Goal: Find specific page/section: Find specific page/section

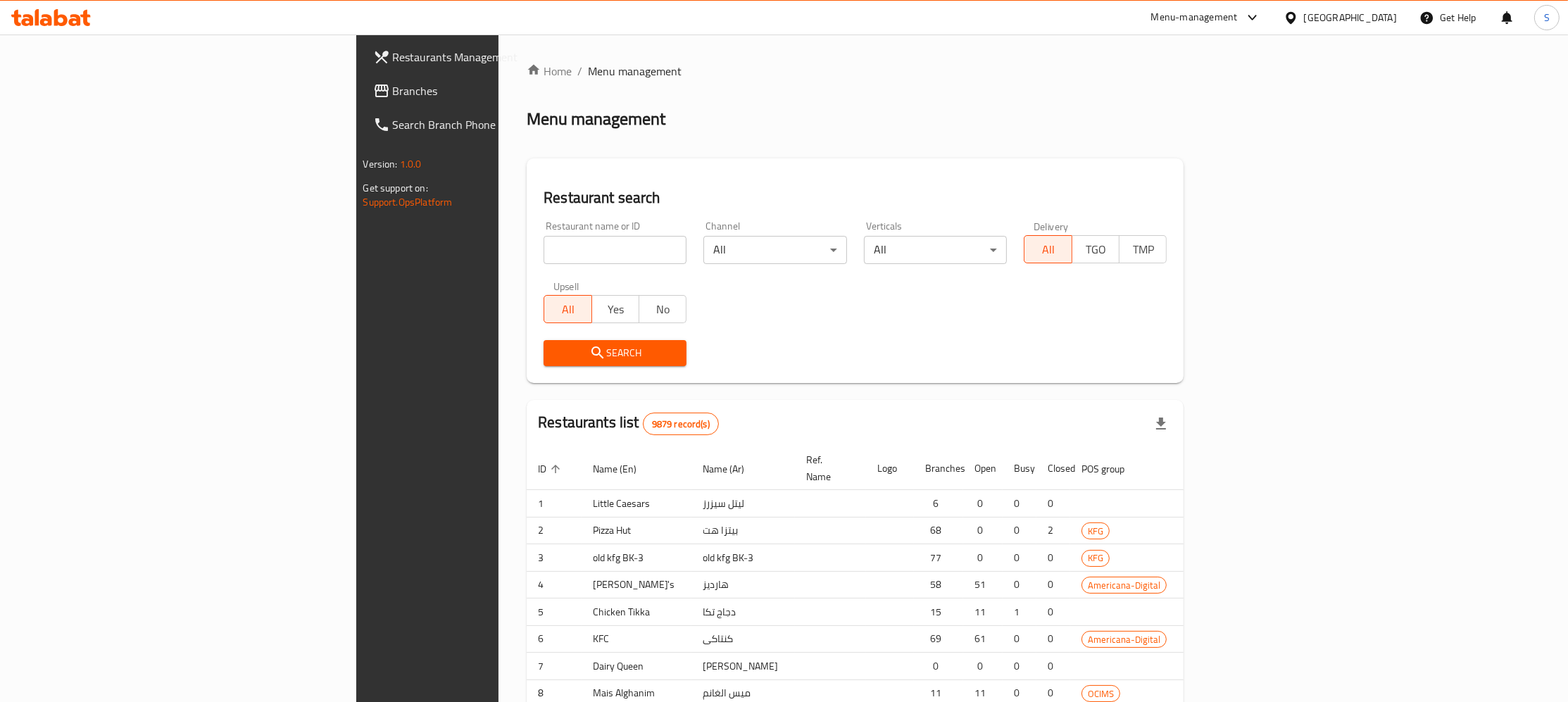
click at [527, 251] on div "Home / Menu management Menu management Restaurant search Restaurant name or ID …" at bounding box center [855, 436] width 657 height 747
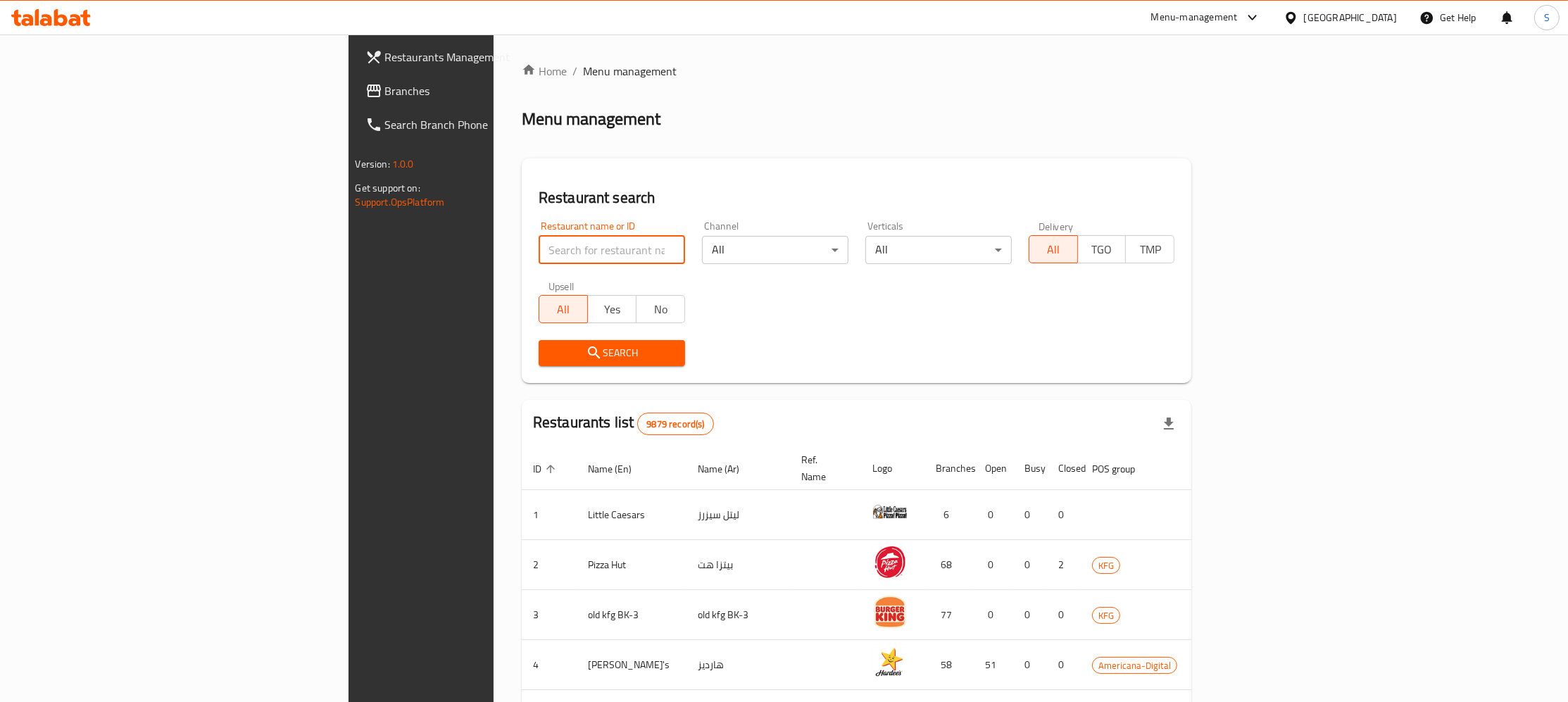
click at [539, 250] on input "search" at bounding box center [612, 250] width 147 height 28
paste input "Chickey's"
click button "Search" at bounding box center [612, 352] width 147 height 26
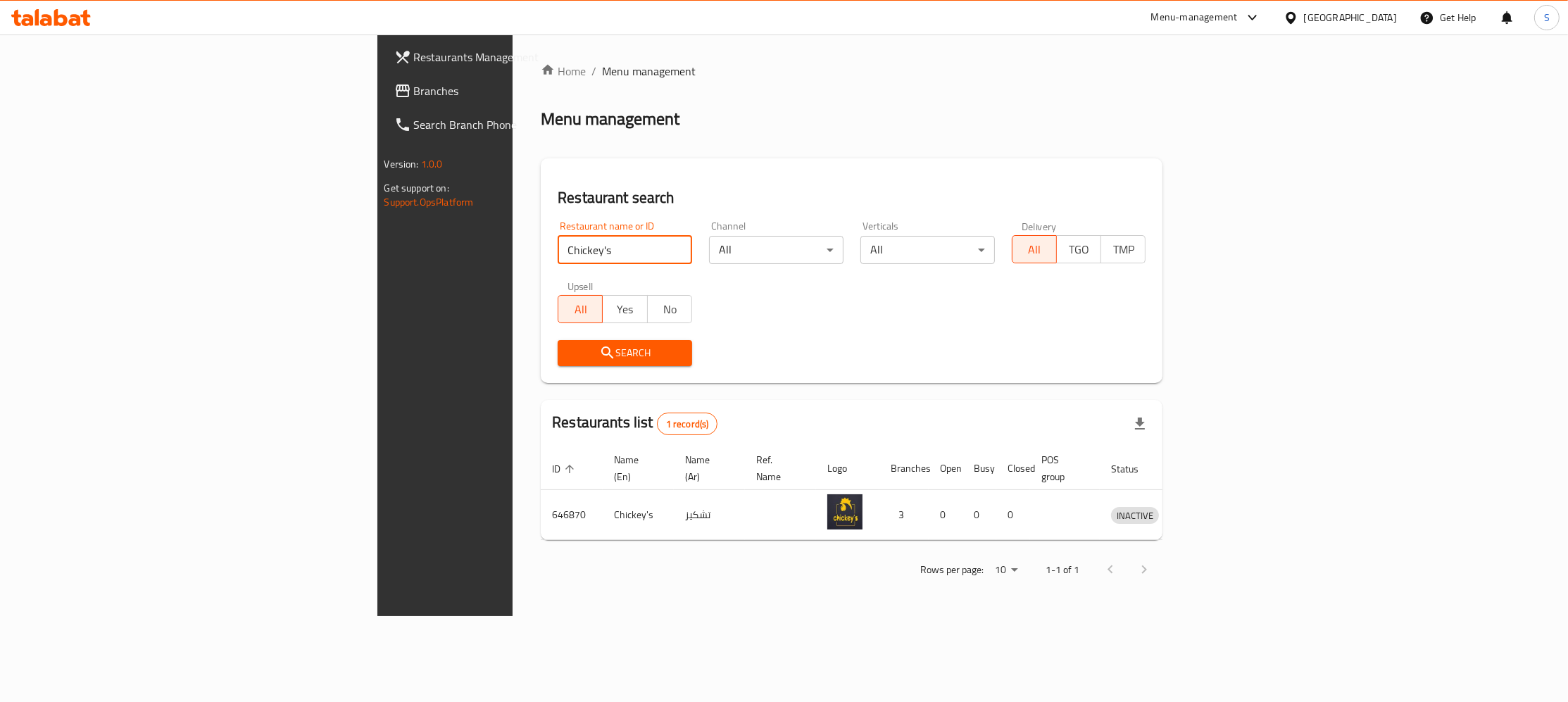
click at [558, 236] on div "Restaurant name or ID Chickey's Restaurant name or ID" at bounding box center [625, 242] width 135 height 43
click at [558, 253] on input "Chickey's" at bounding box center [625, 250] width 135 height 28
paste input "Rocket Burger"
click button "Search" at bounding box center [625, 352] width 135 height 26
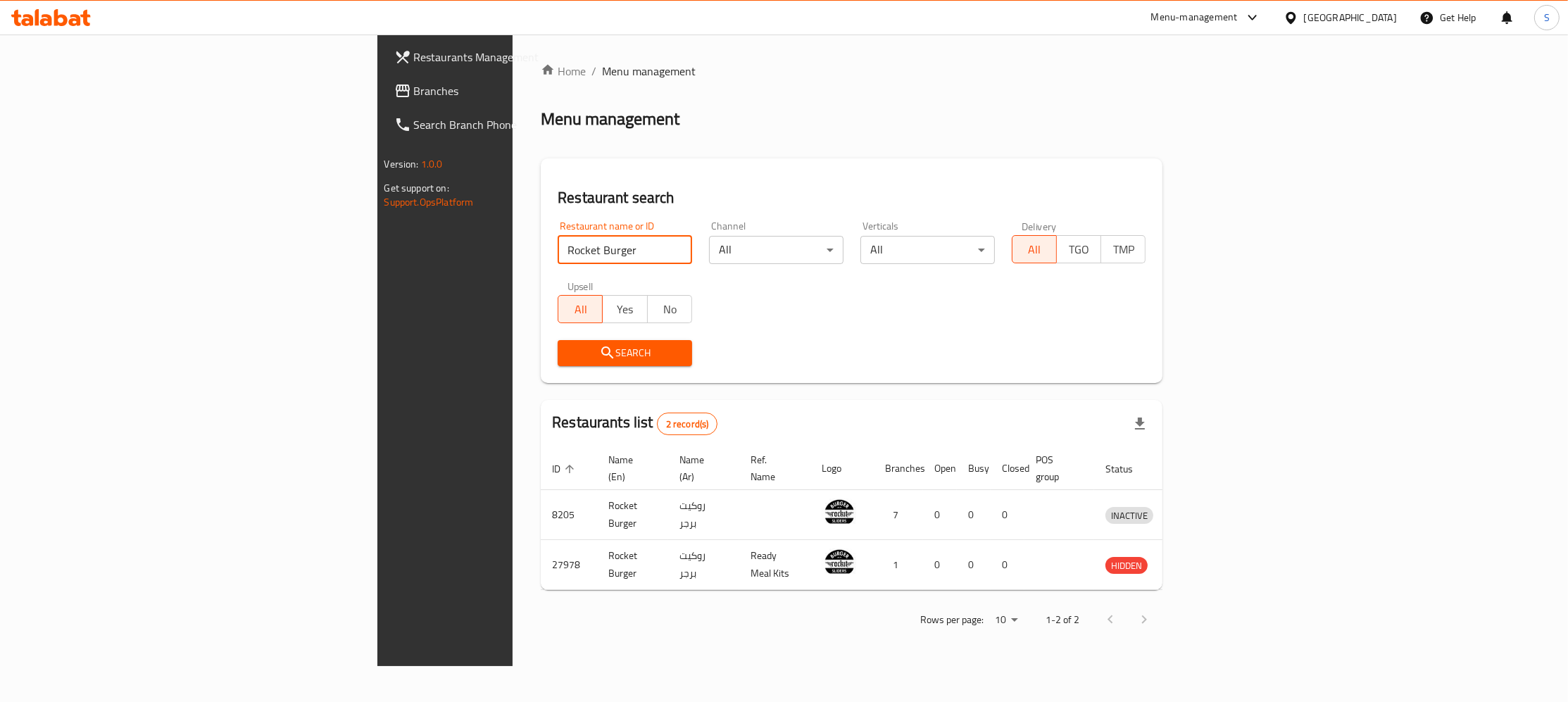
drag, startPoint x: 431, startPoint y: 256, endPoint x: 137, endPoint y: 253, distance: 294.0
click at [558, 253] on input "Rocket Burger" at bounding box center [625, 250] width 135 height 28
type input "albal"
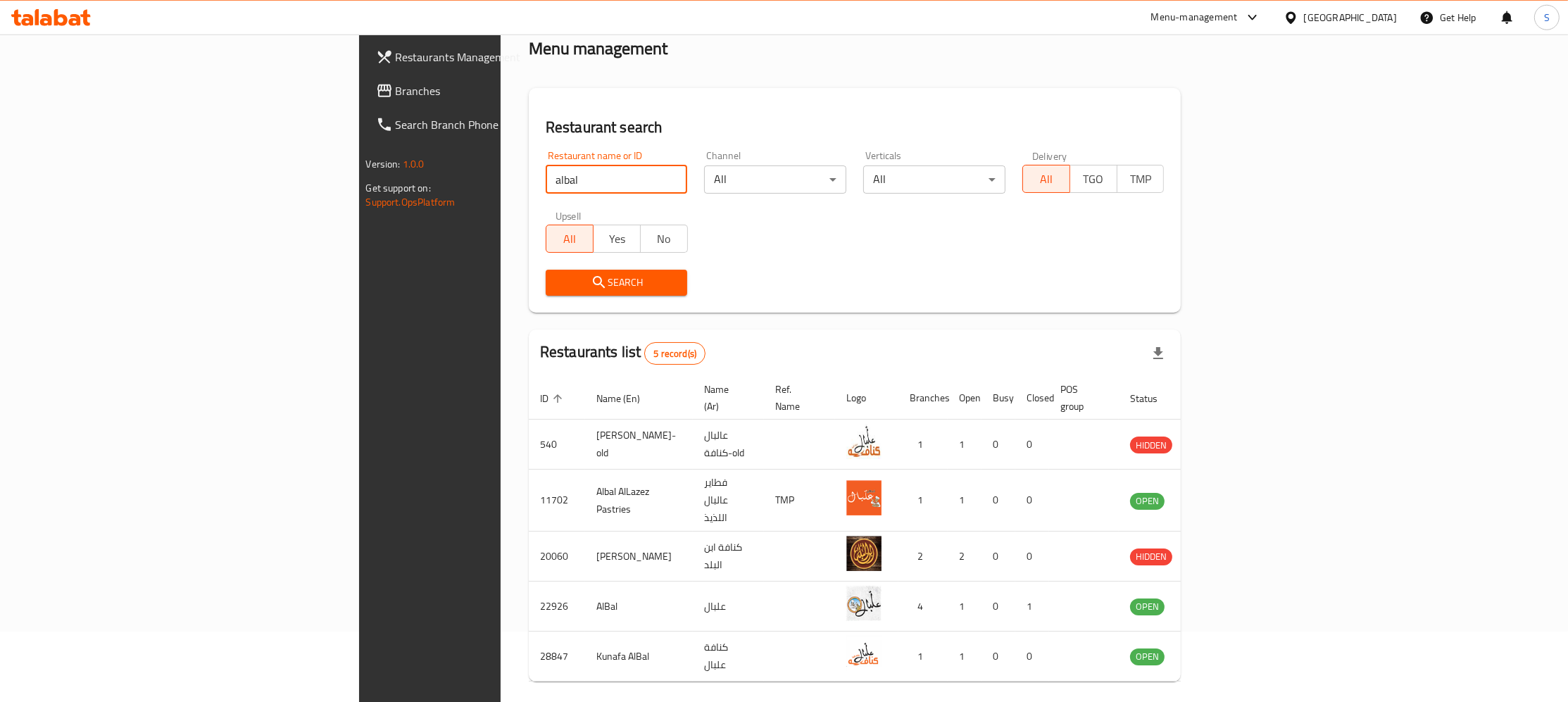
scroll to position [99, 0]
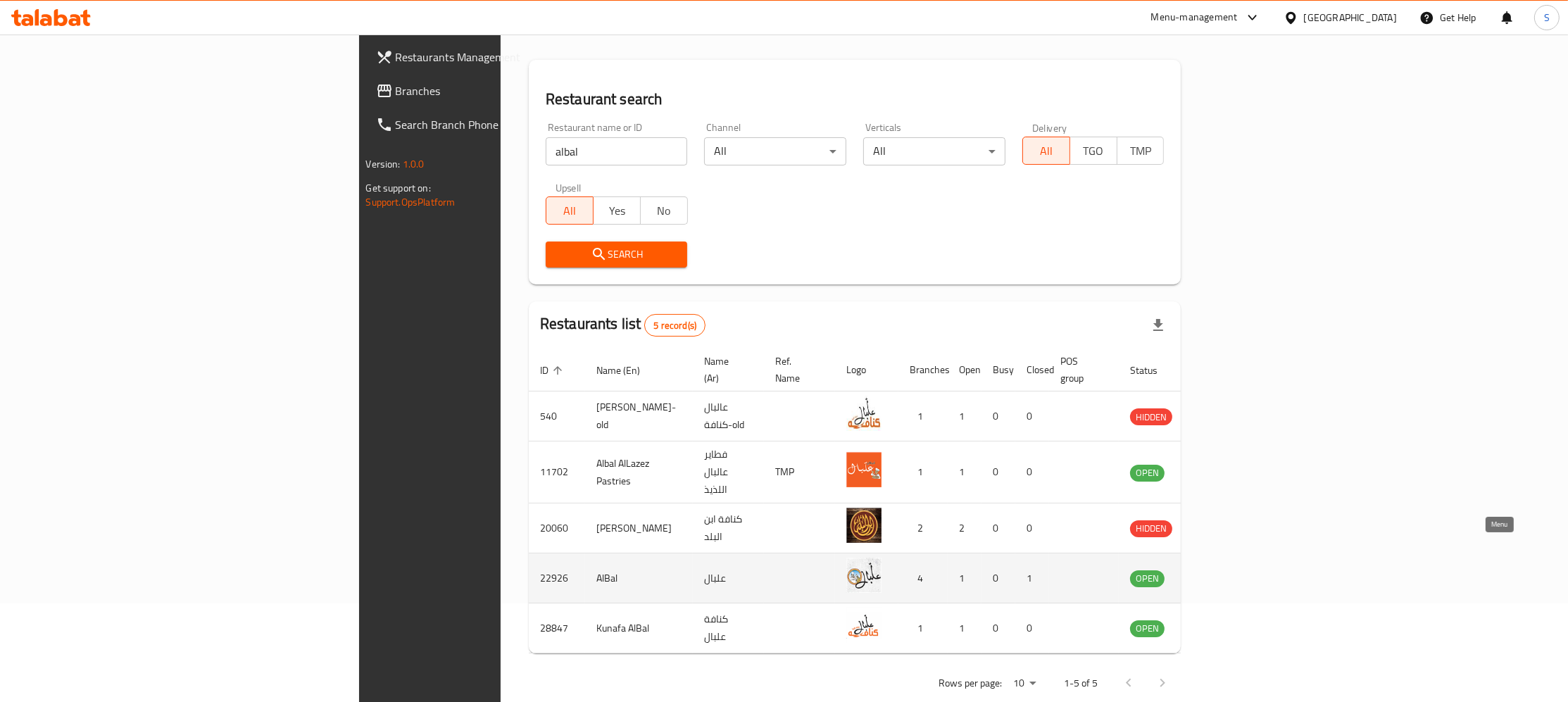
click at [1220, 573] on icon "enhanced table" at bounding box center [1213, 579] width 16 height 12
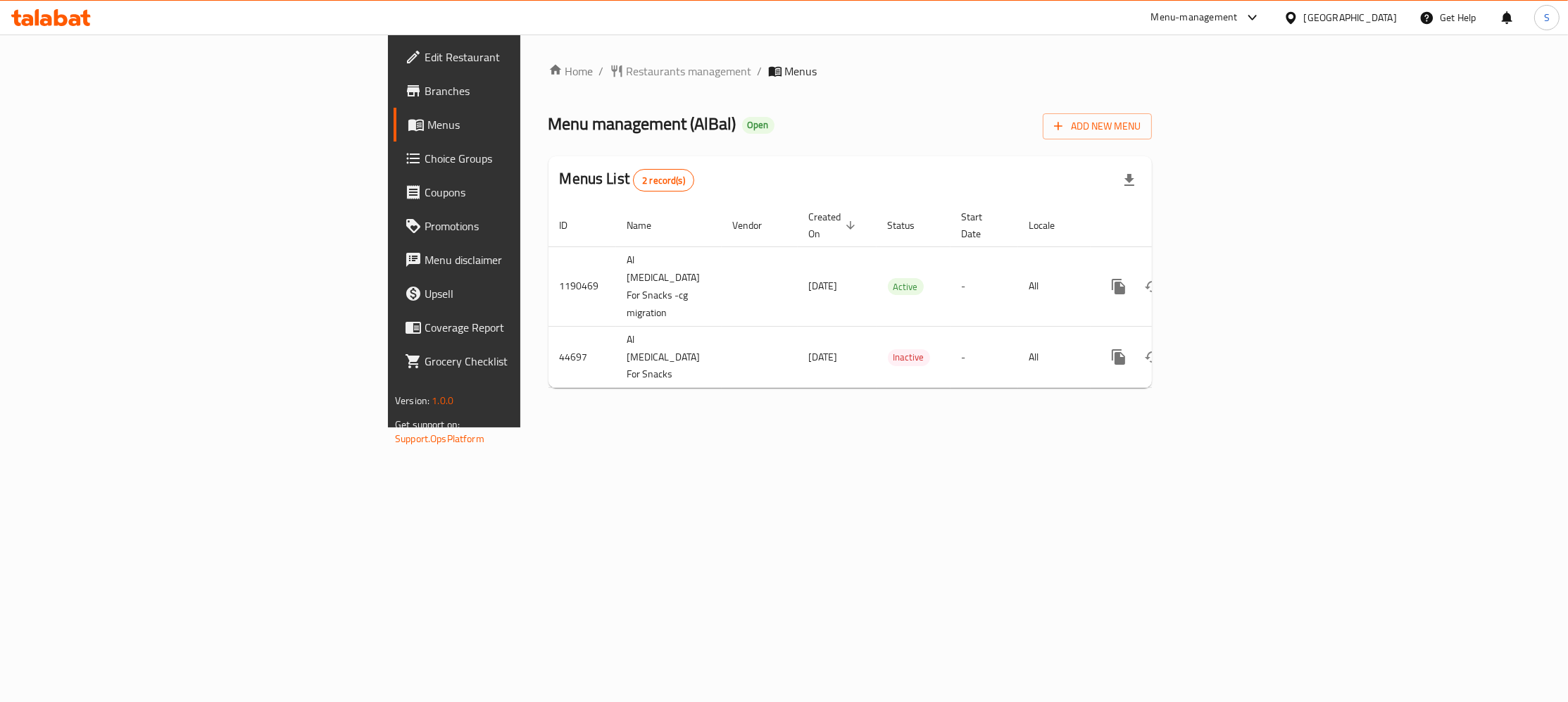
click at [425, 84] on span "Branches" at bounding box center [532, 90] width 214 height 17
